Goal: Communication & Community: Connect with others

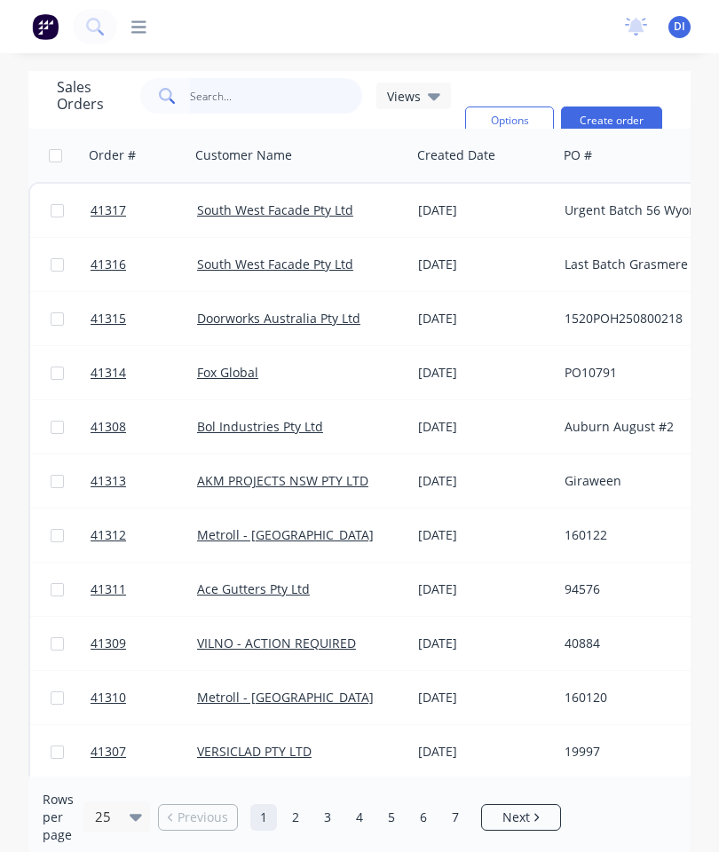
click at [279, 93] on input "text" at bounding box center [276, 95] width 173 height 35
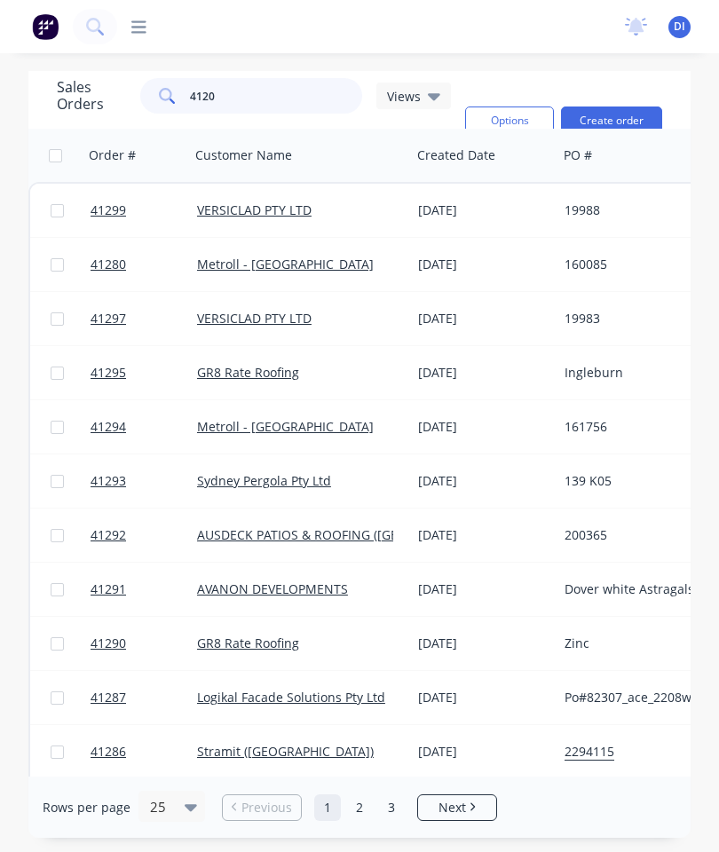
type input "41203"
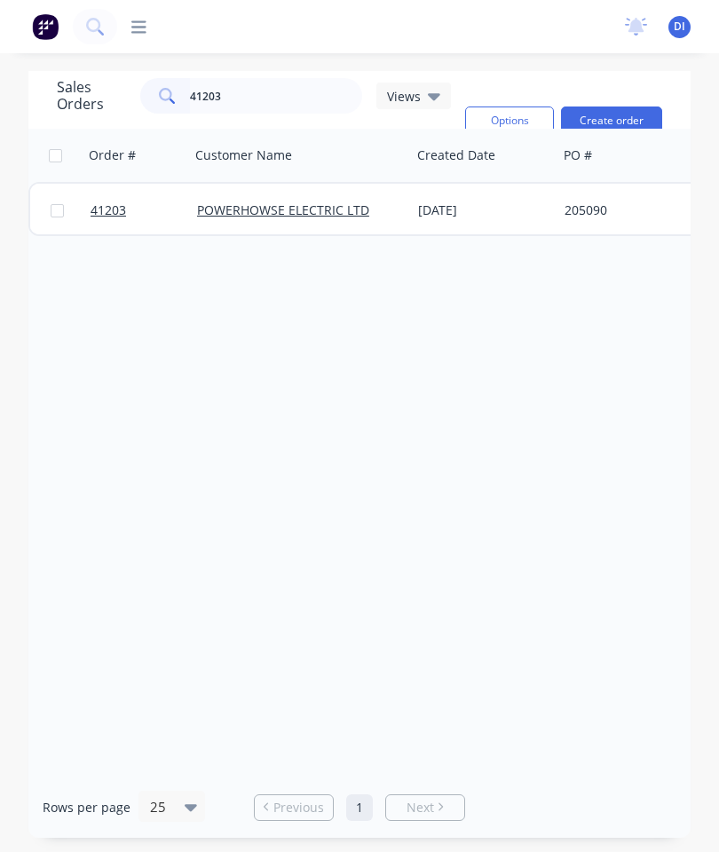
click at [105, 206] on span "41203" at bounding box center [107, 210] width 35 height 18
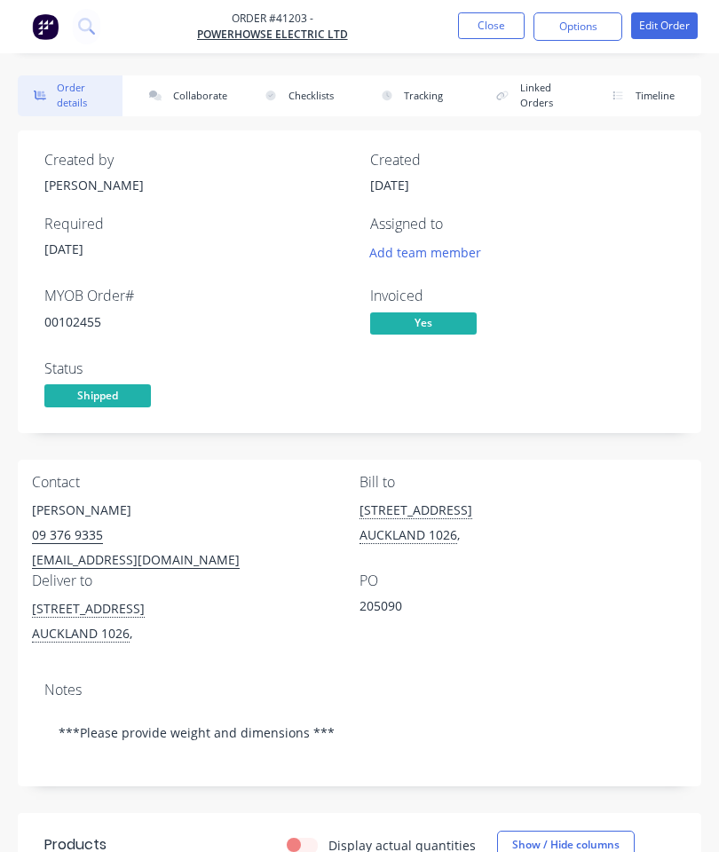
click at [190, 104] on button "Collaborate" at bounding box center [185, 95] width 105 height 41
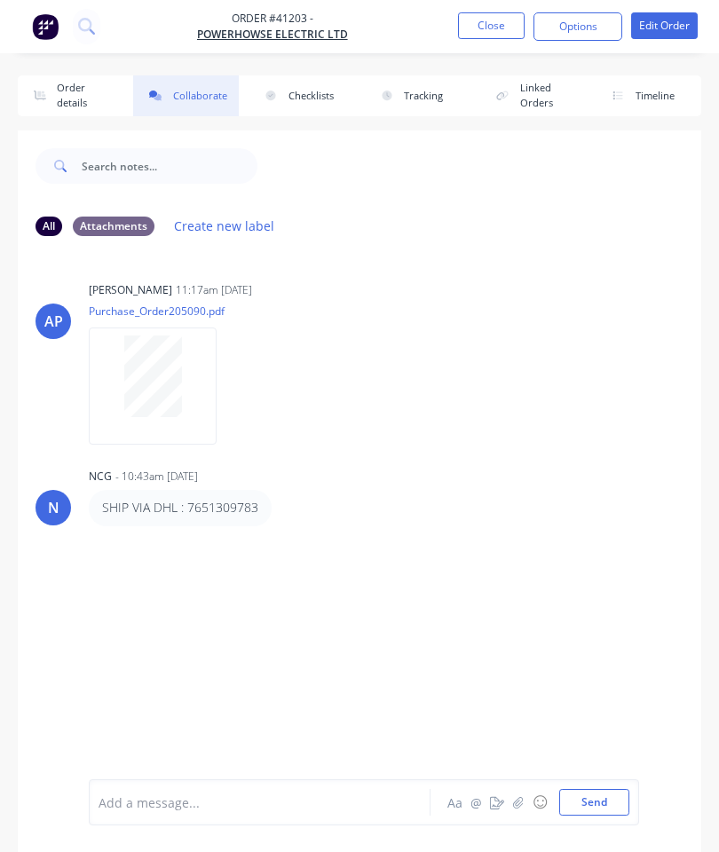
click at [519, 797] on icon "button" at bounding box center [518, 802] width 10 height 12
click at [584, 799] on button "Send" at bounding box center [594, 802] width 70 height 27
click at [500, 22] on button "Close" at bounding box center [491, 25] width 67 height 27
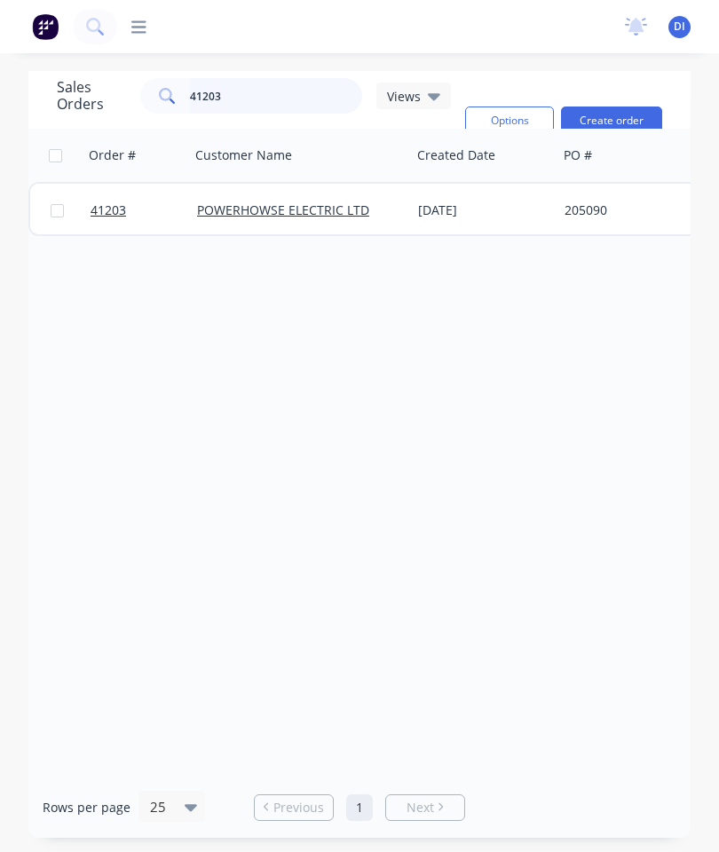
click at [248, 102] on input "41203" at bounding box center [276, 95] width 173 height 35
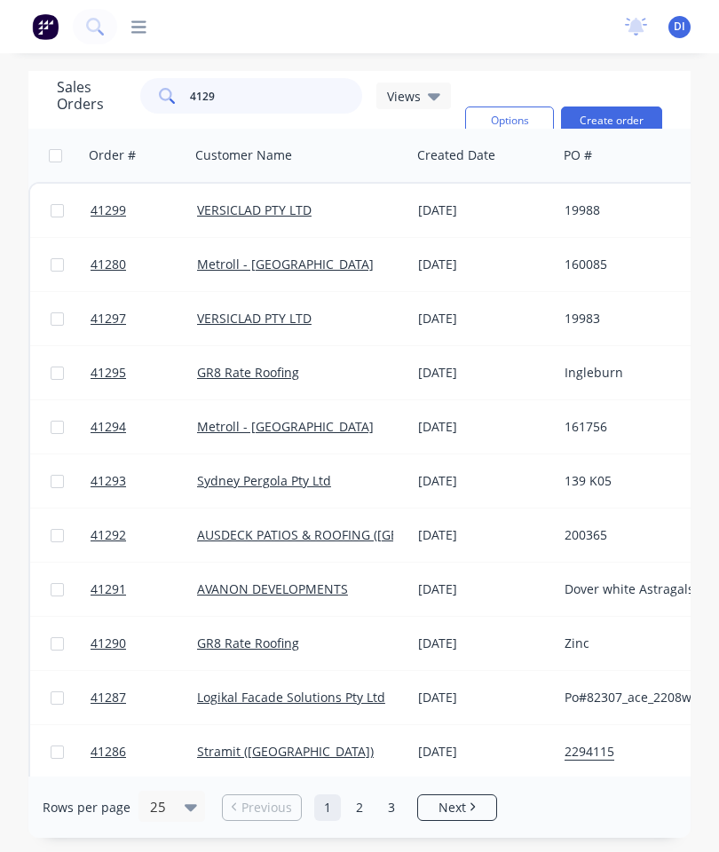
type input "41295"
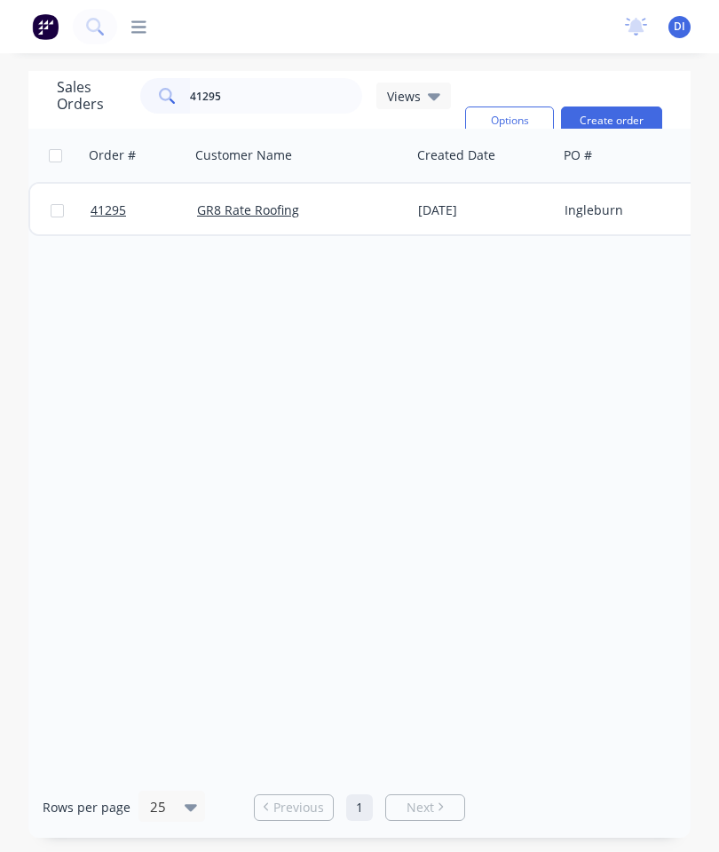
click at [109, 194] on link "41295" at bounding box center [143, 210] width 106 height 53
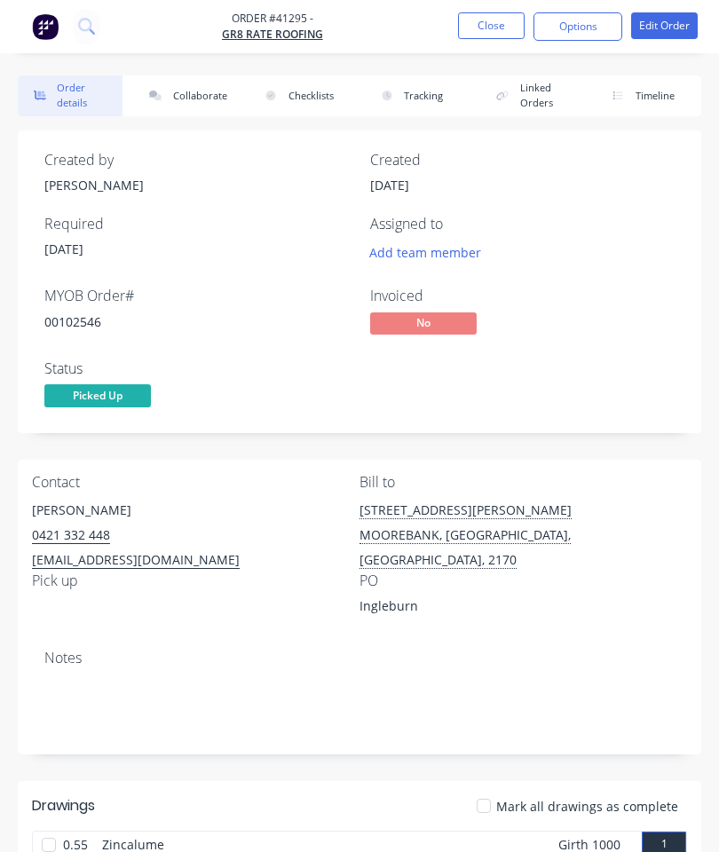
click at [203, 90] on button "Collaborate" at bounding box center [185, 95] width 105 height 41
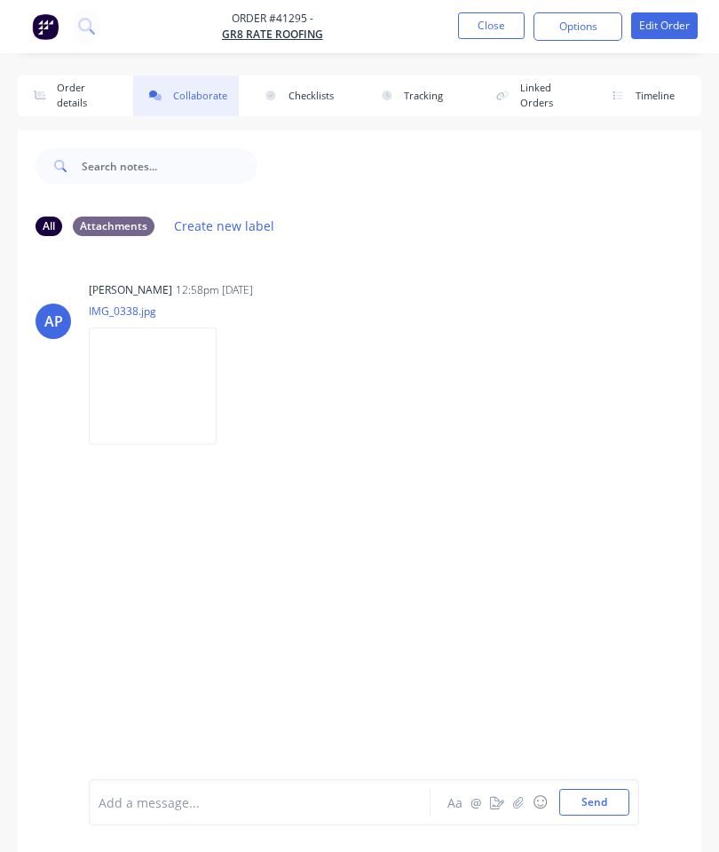
click at [517, 798] on icon "button" at bounding box center [518, 802] width 10 height 12
click at [518, 798] on icon "button" at bounding box center [518, 802] width 10 height 12
click at [593, 790] on button "Send" at bounding box center [594, 802] width 70 height 27
click at [501, 28] on button "Close" at bounding box center [491, 25] width 67 height 27
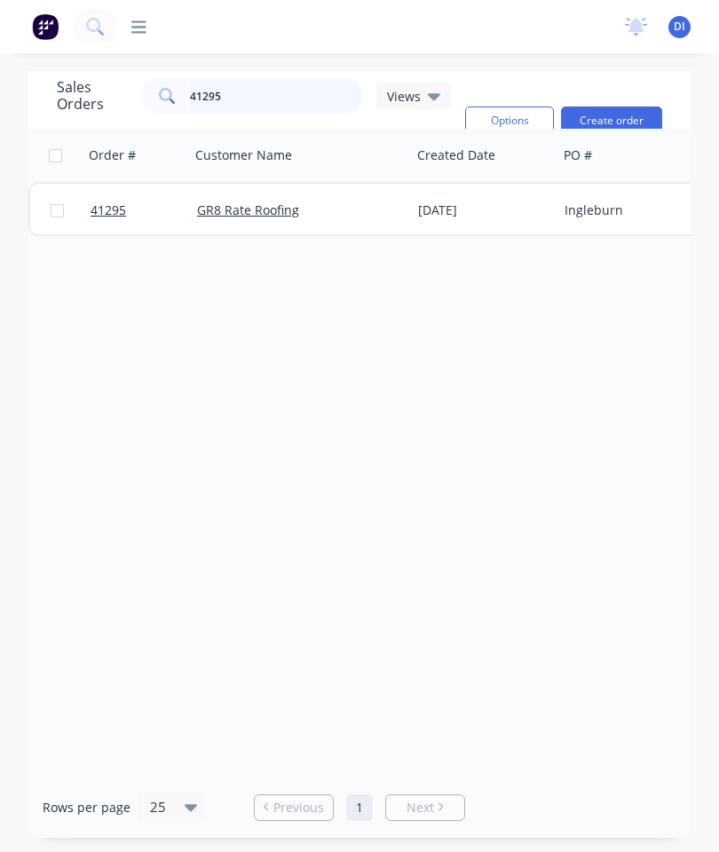
click at [291, 96] on input "41295" at bounding box center [276, 95] width 173 height 35
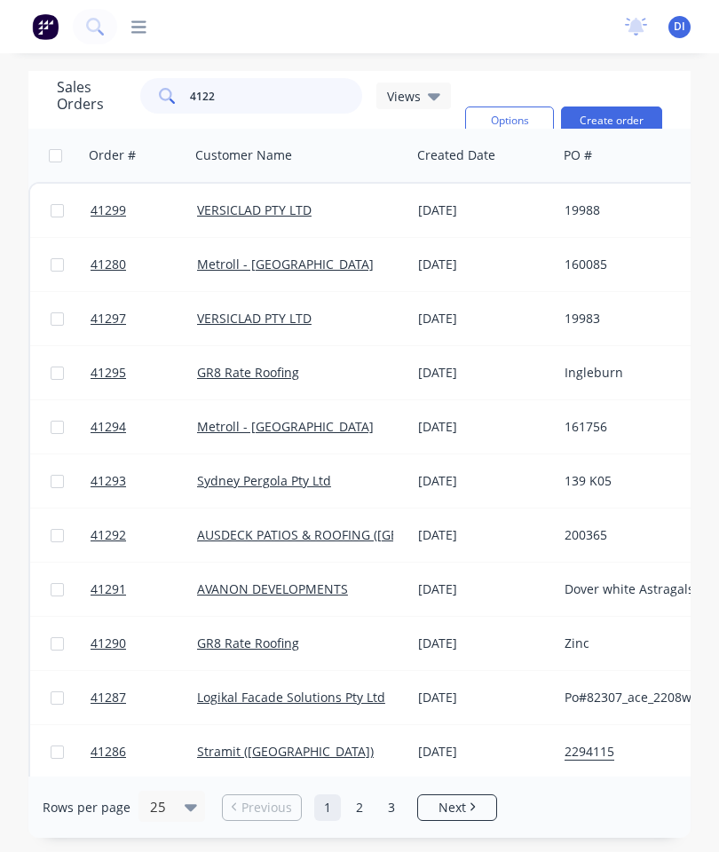
type input "41229"
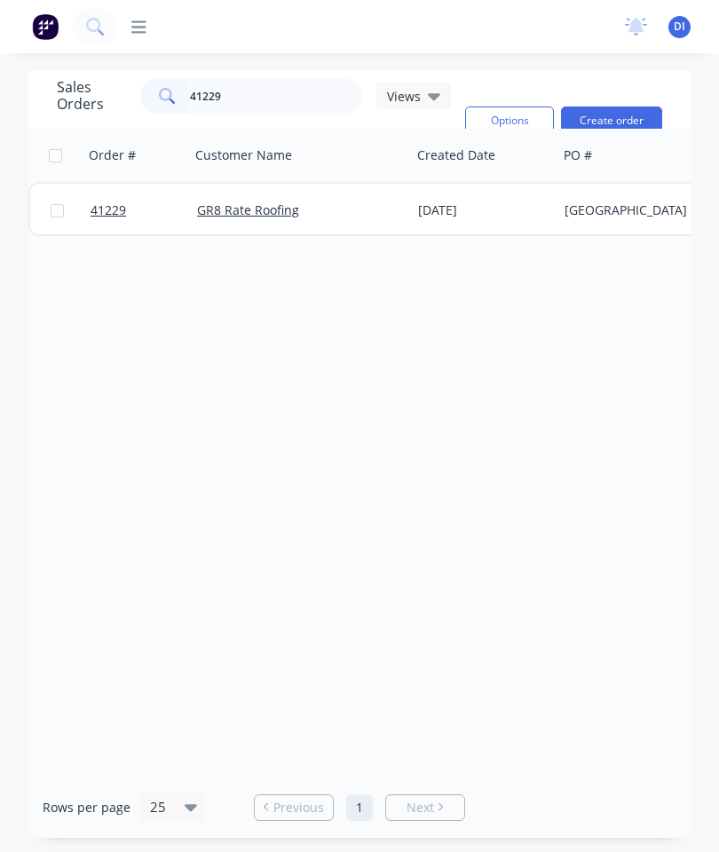
click at [107, 202] on span "41229" at bounding box center [107, 210] width 35 height 18
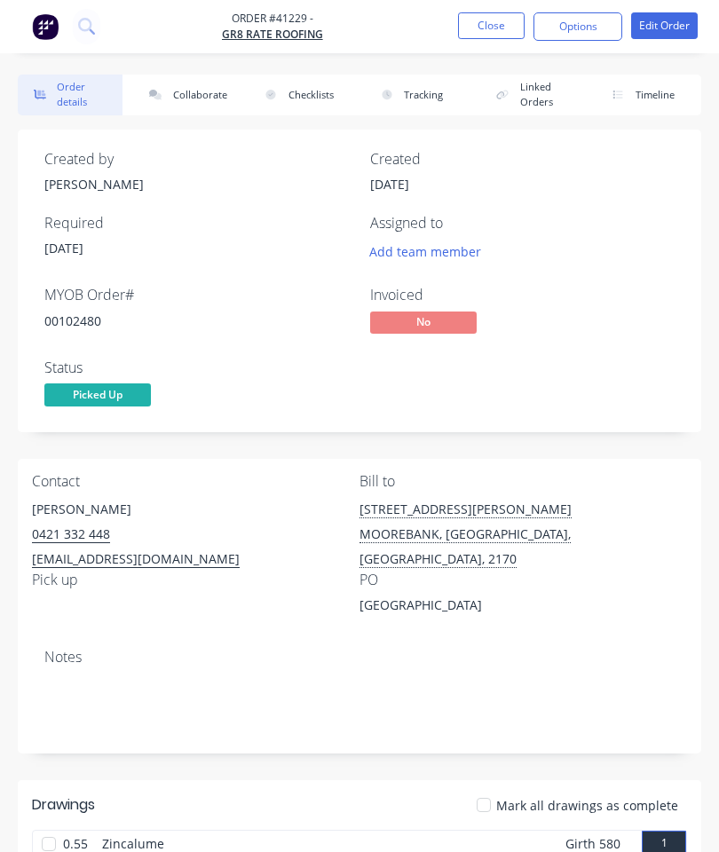
click at [192, 91] on button "Collaborate" at bounding box center [185, 95] width 105 height 41
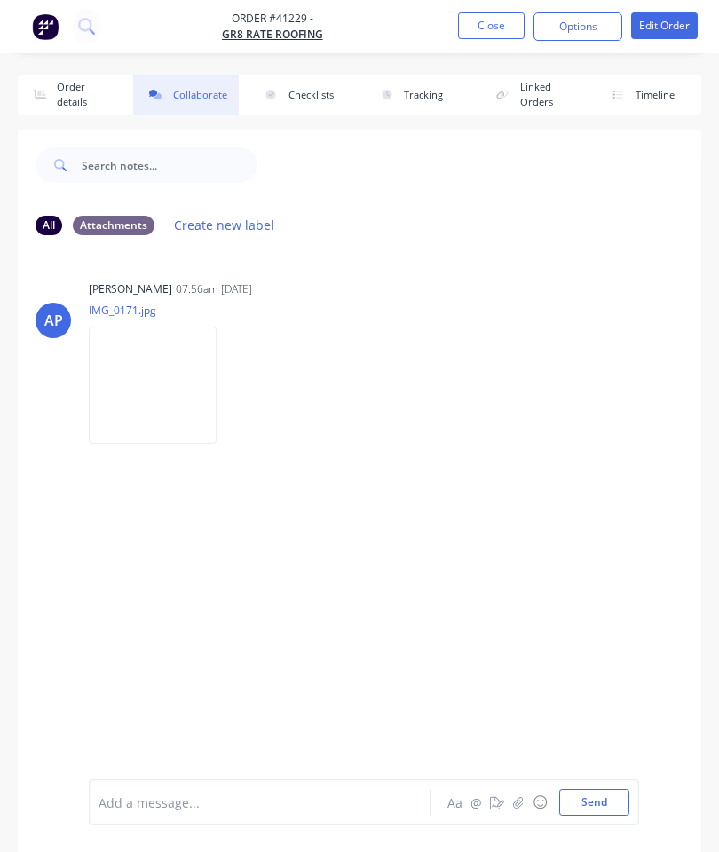
click at [521, 800] on icon "button" at bounding box center [518, 802] width 11 height 12
click at [585, 807] on button "Send" at bounding box center [594, 802] width 70 height 27
click at [490, 18] on button "Close" at bounding box center [491, 25] width 67 height 27
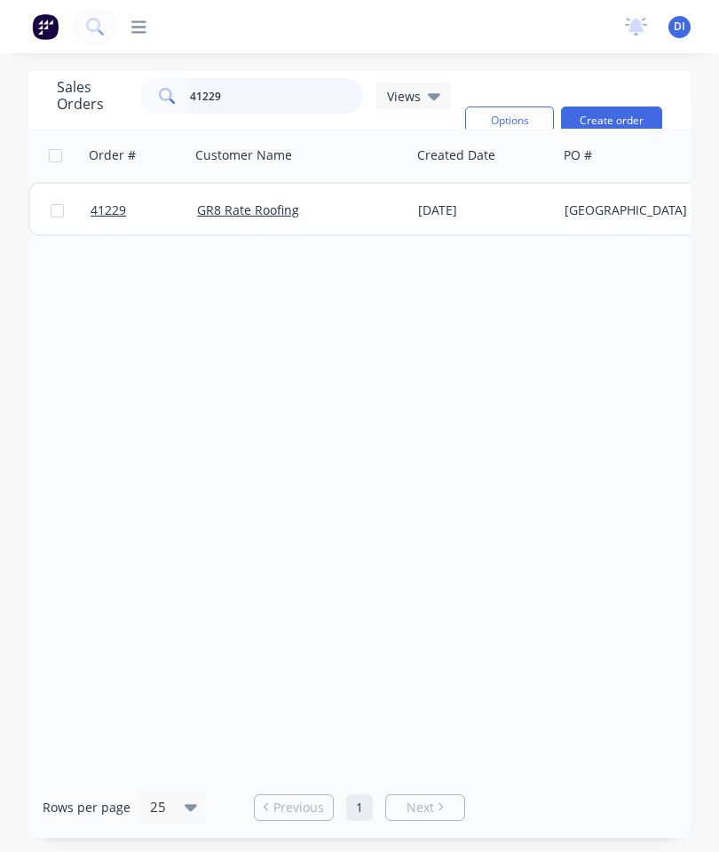
click at [329, 94] on input "41229" at bounding box center [276, 95] width 173 height 35
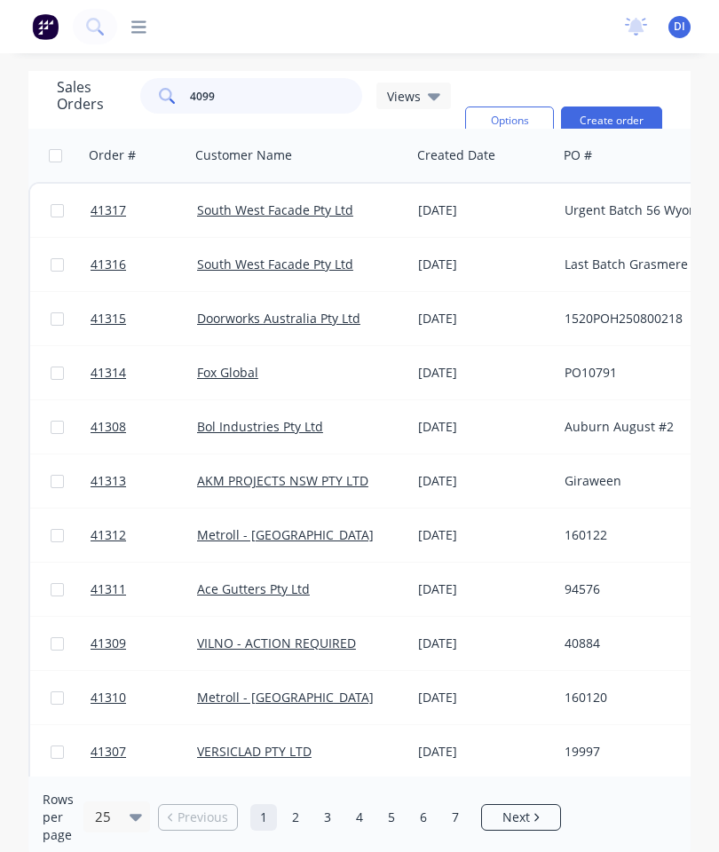
type input "40999"
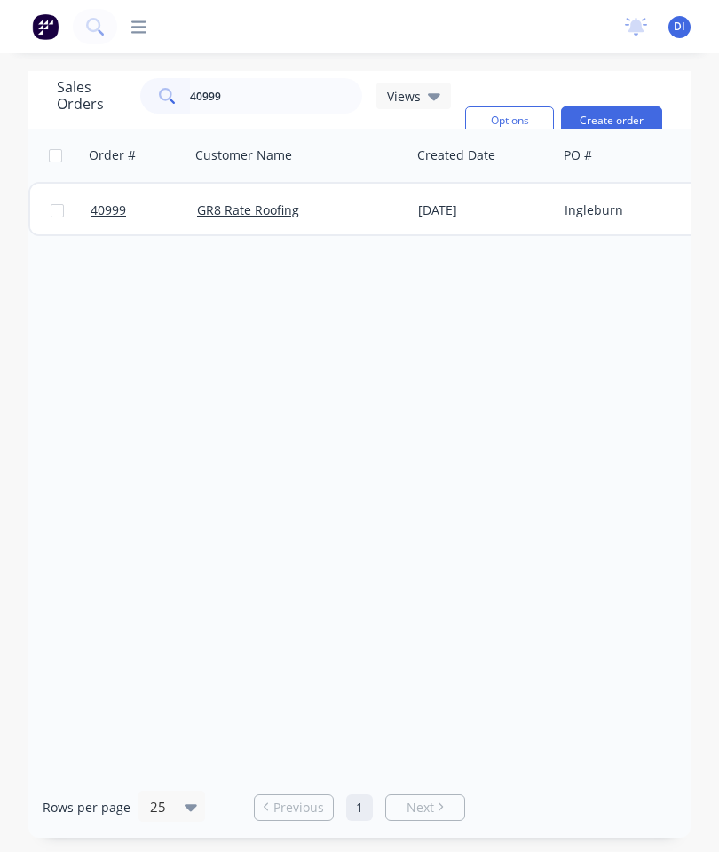
click at [102, 210] on span "40999" at bounding box center [107, 210] width 35 height 18
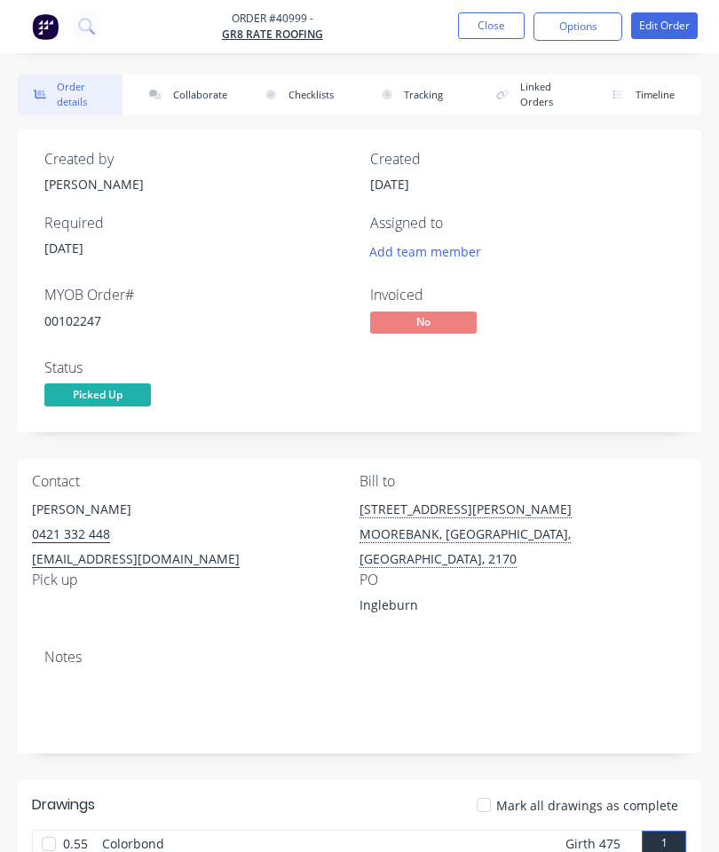
click at [184, 90] on button "Collaborate" at bounding box center [185, 95] width 105 height 41
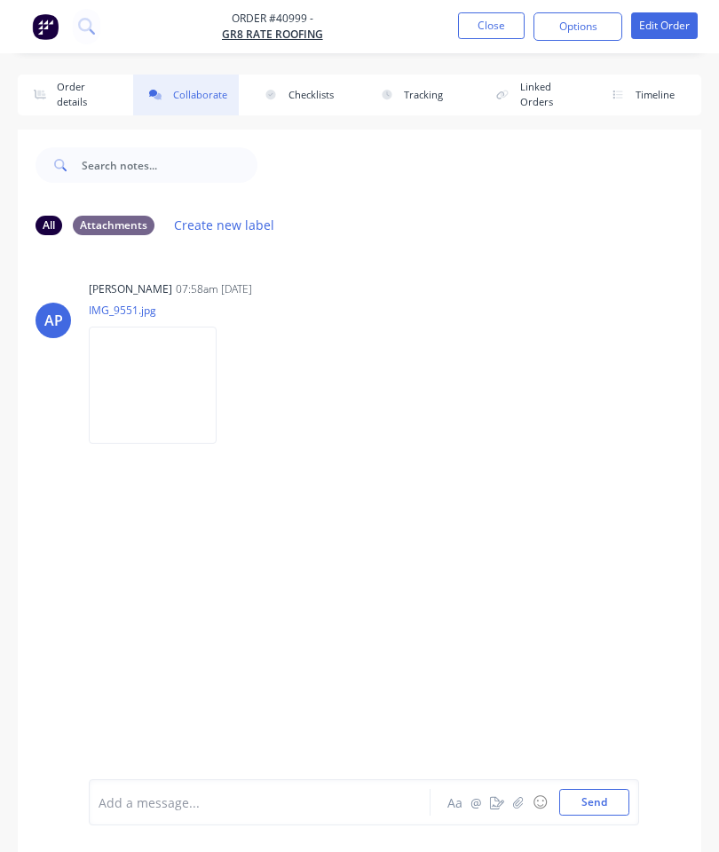
click at [521, 806] on icon "button" at bounding box center [518, 802] width 11 height 12
click at [589, 795] on button "Send" at bounding box center [594, 802] width 70 height 27
click at [481, 26] on button "Close" at bounding box center [491, 25] width 67 height 27
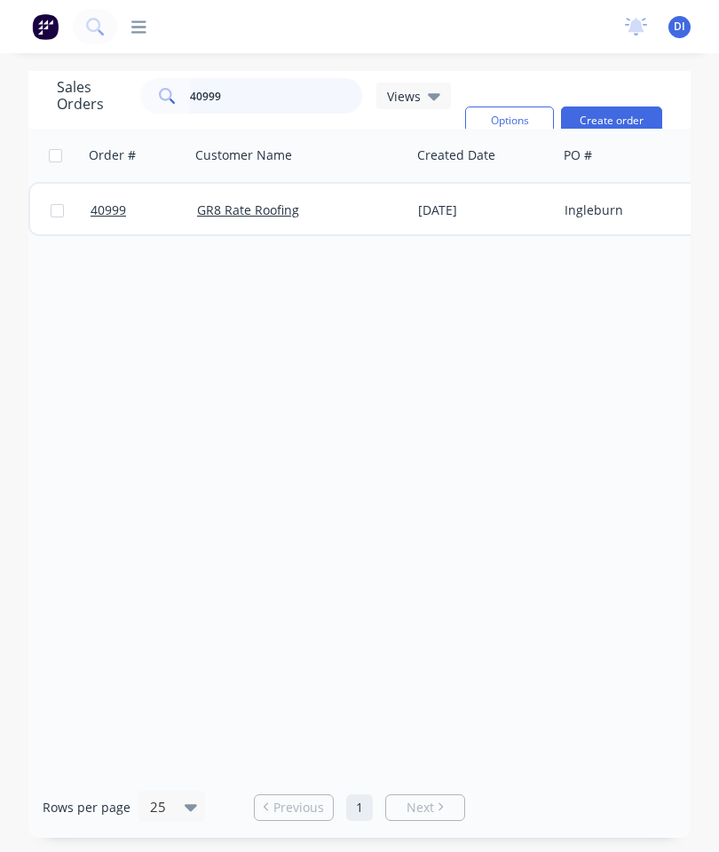
click at [317, 94] on input "40999" at bounding box center [276, 95] width 173 height 35
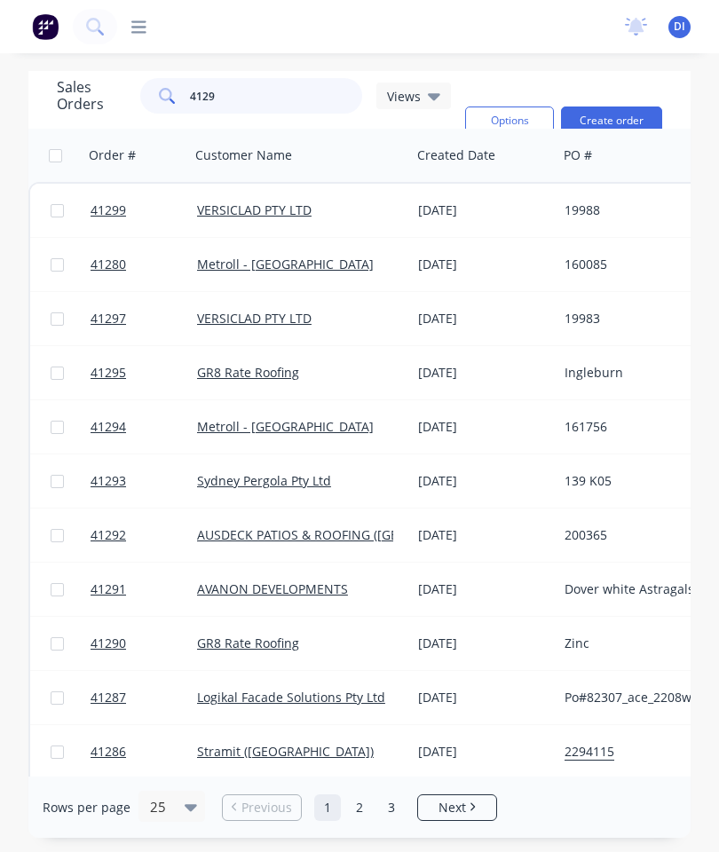
type input "41291"
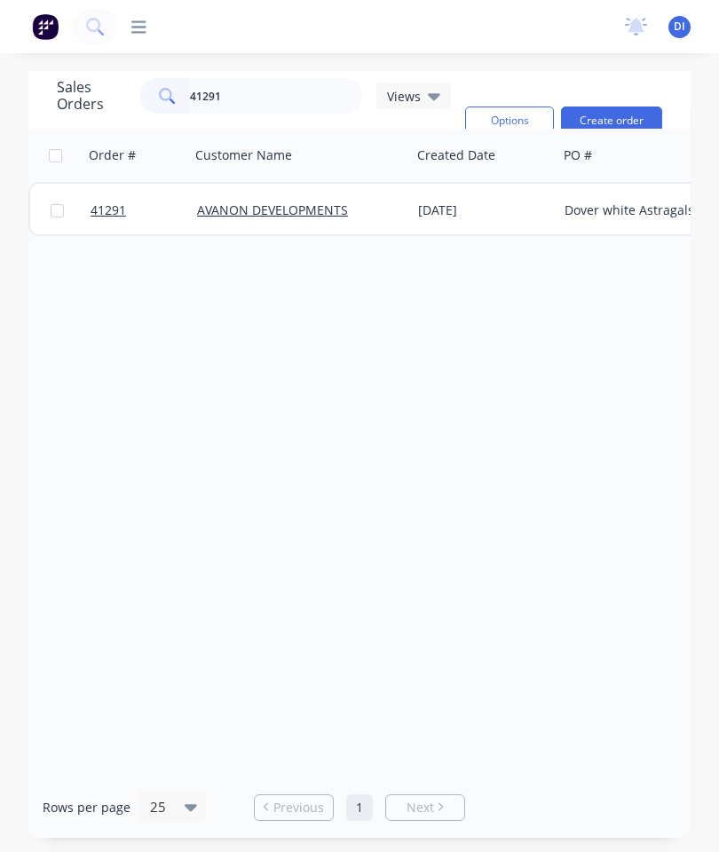
click at [109, 209] on span "41291" at bounding box center [107, 210] width 35 height 18
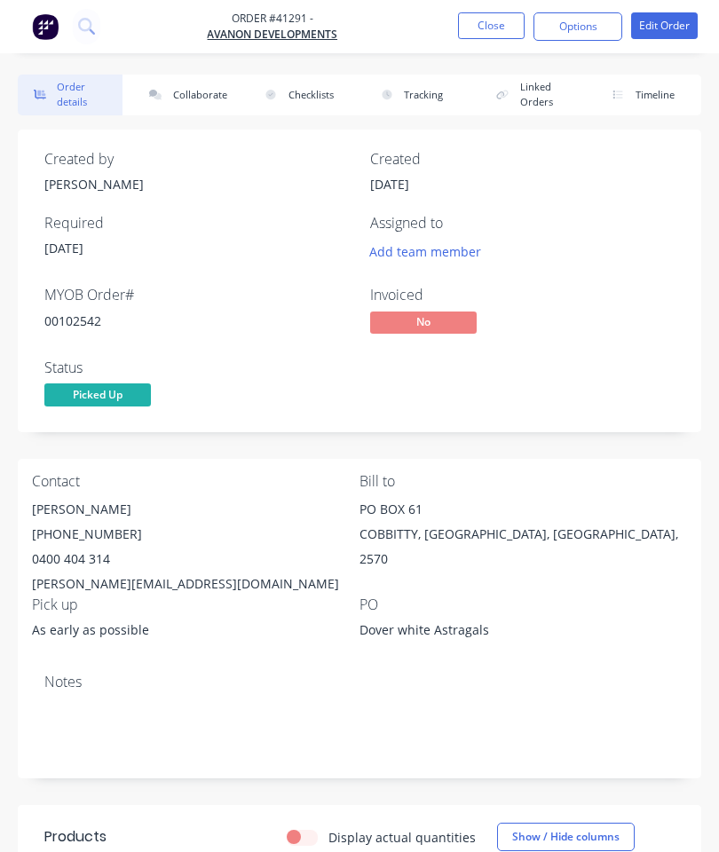
click at [186, 84] on button "Collaborate" at bounding box center [185, 95] width 105 height 41
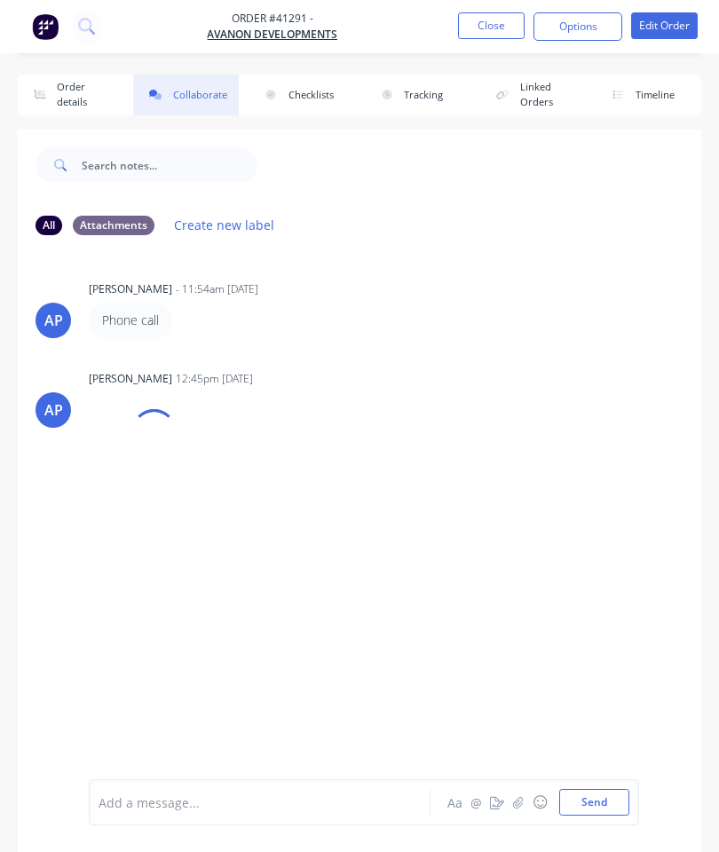
click at [513, 794] on button "button" at bounding box center [517, 801] width 21 height 21
click at [593, 809] on button "Send" at bounding box center [594, 802] width 70 height 27
click at [495, 20] on button "Close" at bounding box center [491, 25] width 67 height 27
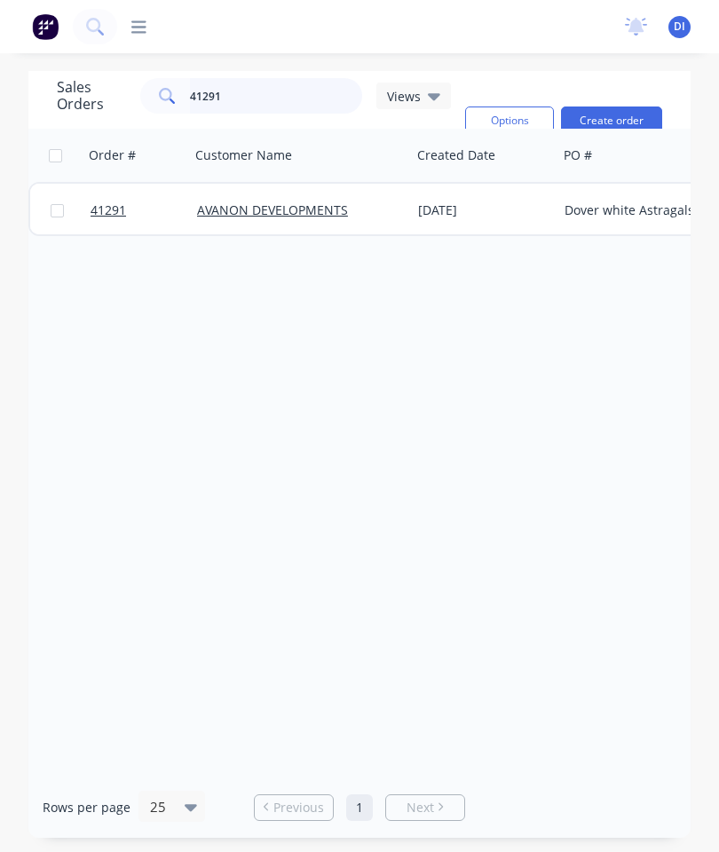
click at [271, 106] on input "41291" at bounding box center [276, 95] width 173 height 35
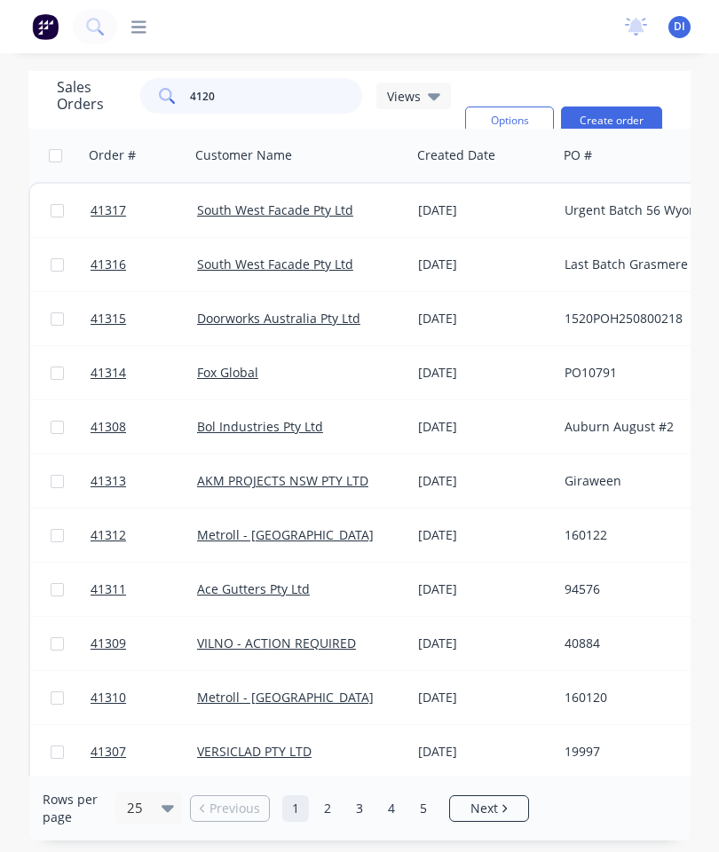
type input "41203"
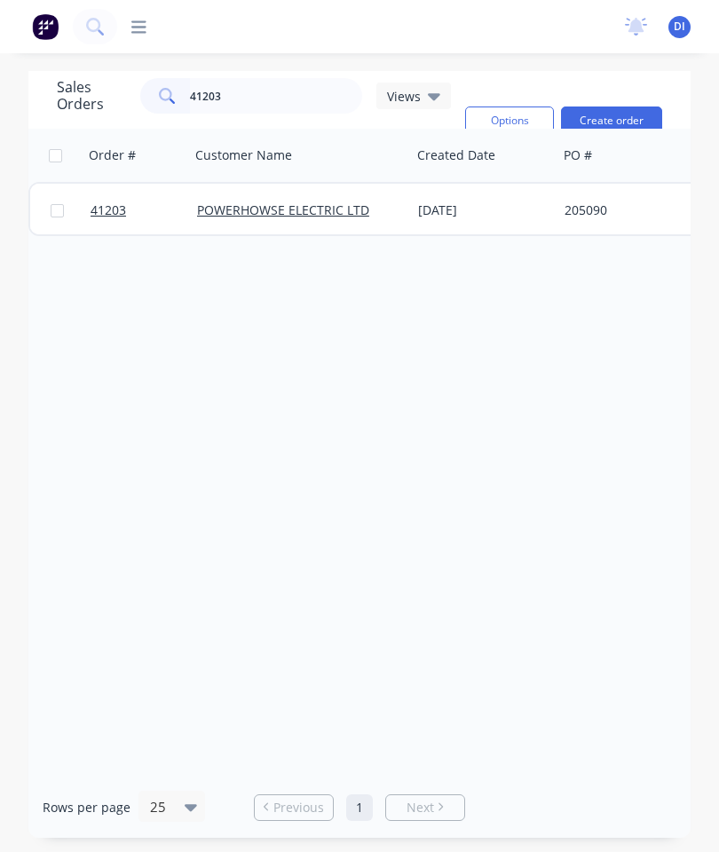
click at [106, 205] on span "41203" at bounding box center [107, 210] width 35 height 18
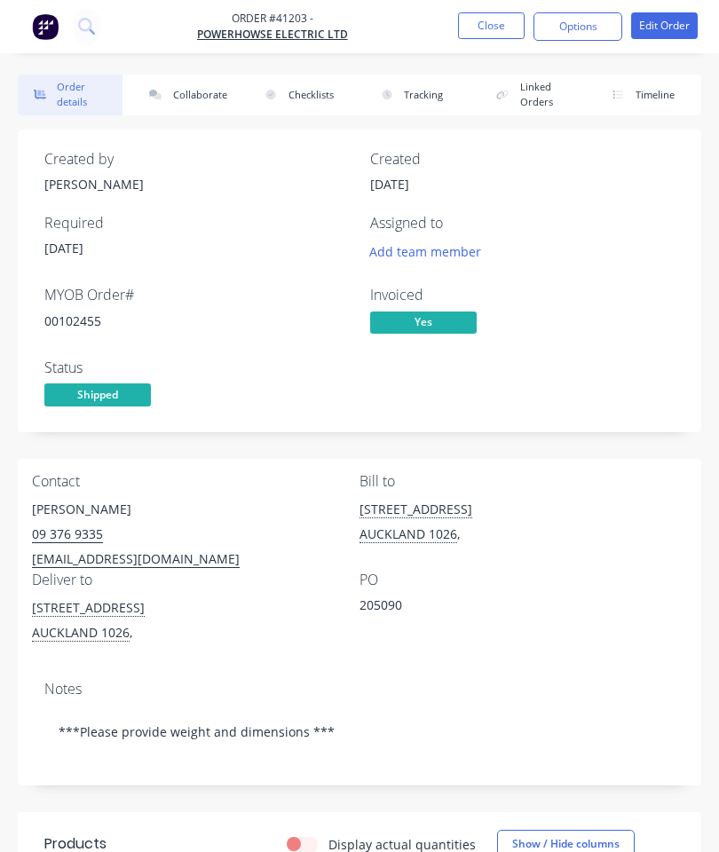
click at [193, 89] on button "Collaborate" at bounding box center [185, 95] width 105 height 41
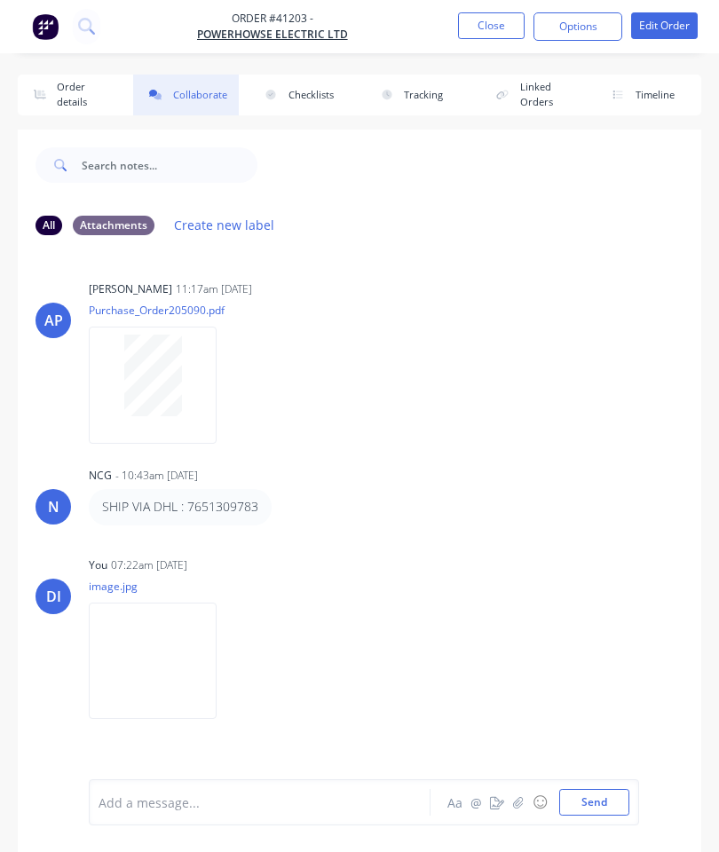
scroll to position [97, 0]
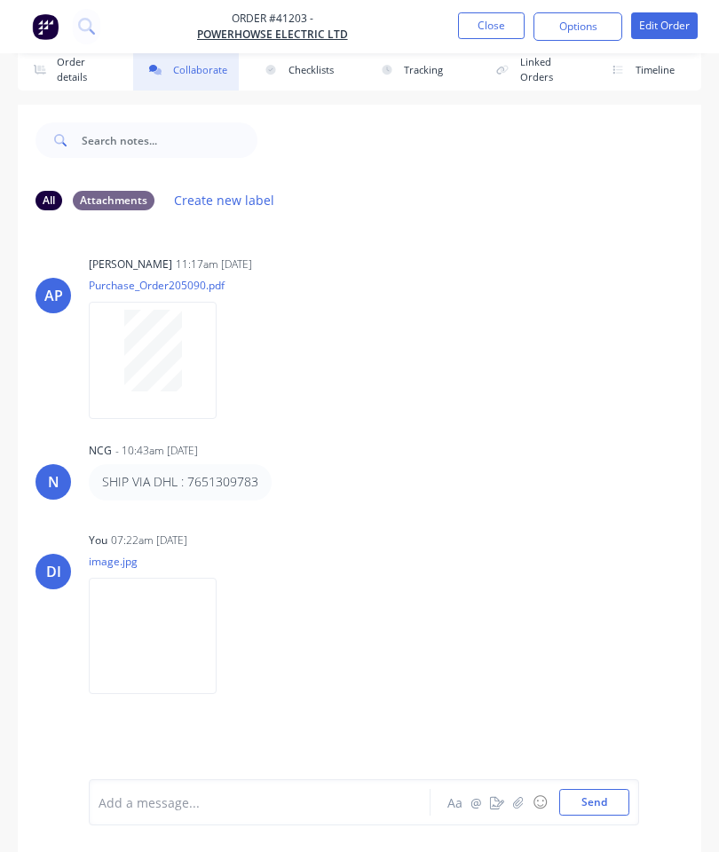
click at [499, 18] on button "Close" at bounding box center [491, 25] width 67 height 27
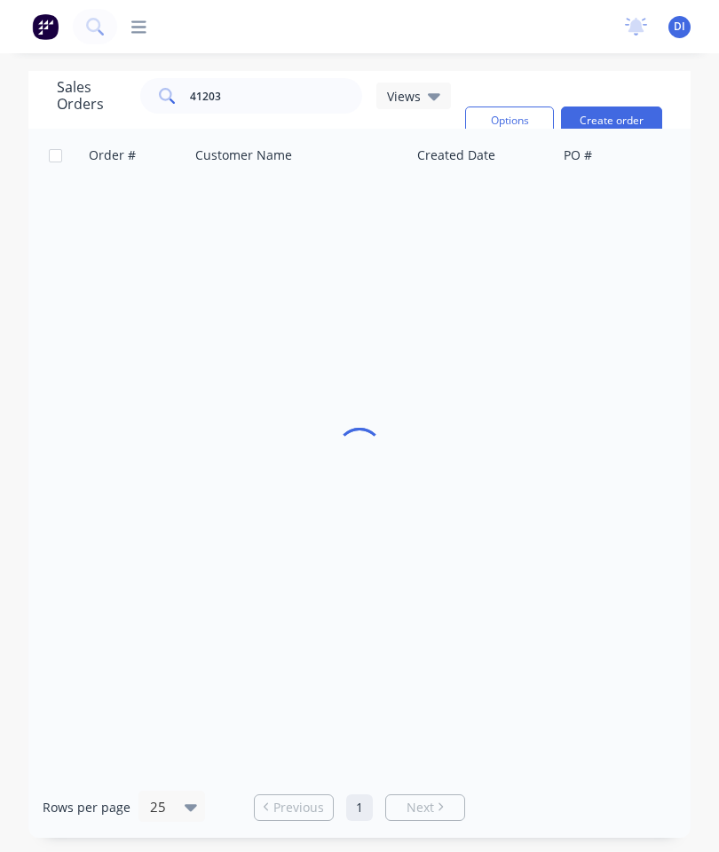
scroll to position [71, 0]
